Goal: Transaction & Acquisition: Book appointment/travel/reservation

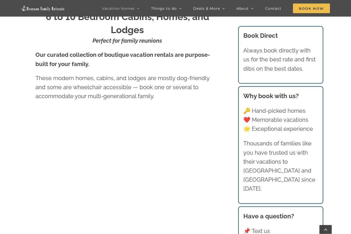
scroll to position [252, 0]
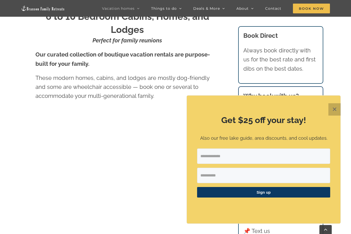
click at [334, 116] on button "✕" at bounding box center [335, 109] width 12 height 12
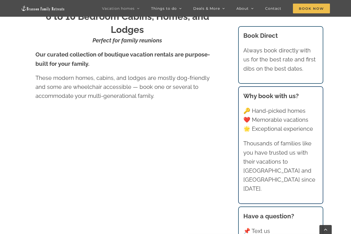
click at [42, 110] on div "6 to 10 Bedroom Cabins, Homes, and Lodges Perfect for family reunions Our curat…" at bounding box center [127, 60] width 184 height 101
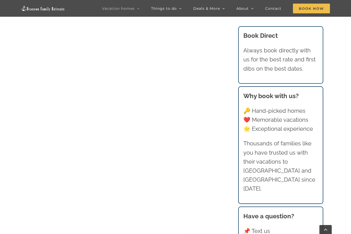
scroll to position [385, 0]
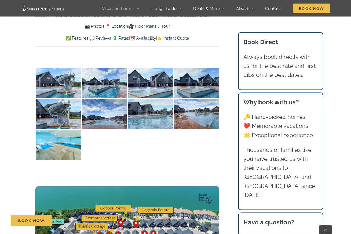
scroll to position [1176, 0]
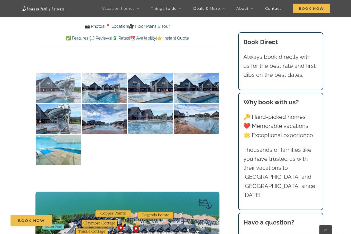
click at [47, 77] on img at bounding box center [58, 88] width 45 height 30
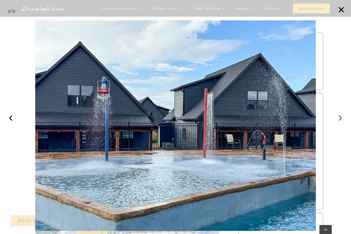
click at [343, 123] on button "›" at bounding box center [340, 117] width 11 height 11
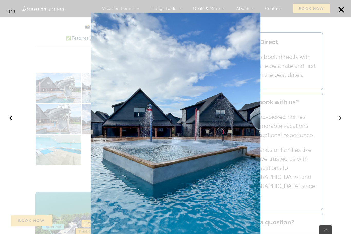
click at [341, 123] on button "›" at bounding box center [340, 117] width 11 height 11
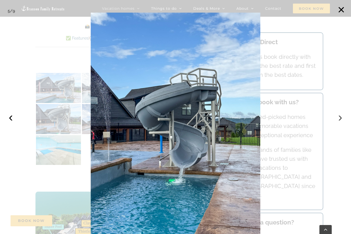
click at [339, 123] on button "›" at bounding box center [340, 117] width 11 height 11
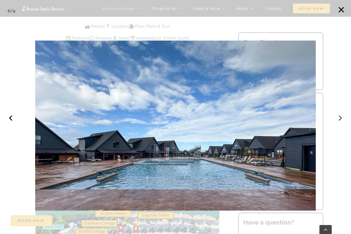
click at [340, 123] on button "›" at bounding box center [340, 117] width 11 height 11
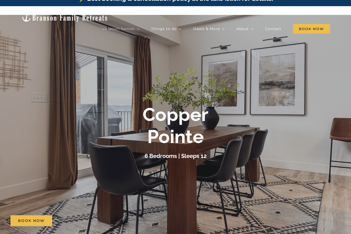
scroll to position [0, 0]
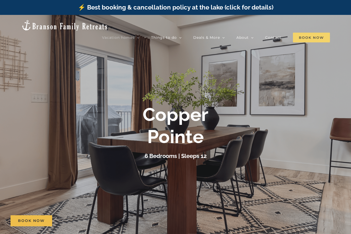
click at [301, 33] on span "Book Now" at bounding box center [311, 38] width 37 height 10
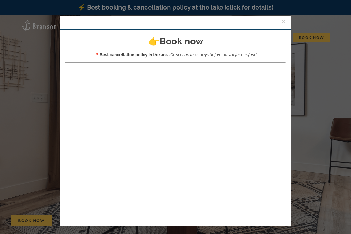
click at [282, 21] on button "×" at bounding box center [283, 22] width 5 height 8
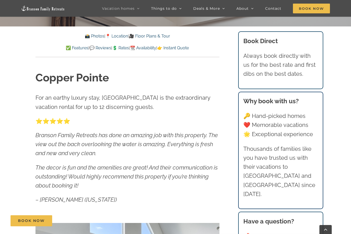
scroll to position [223, 0]
click at [126, 53] on div "📸 Photos | 📍 Location | 🎥 Floor Plans & Tour ✅ Features | 💬 Reviews | 💲 Rates |…" at bounding box center [127, 45] width 184 height 24
click at [124, 49] on link "💲 Rates" at bounding box center [120, 47] width 17 height 5
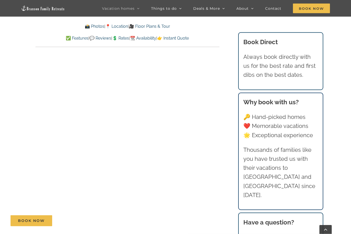
scroll to position [2410, 0]
